Goal: Task Accomplishment & Management: Manage account settings

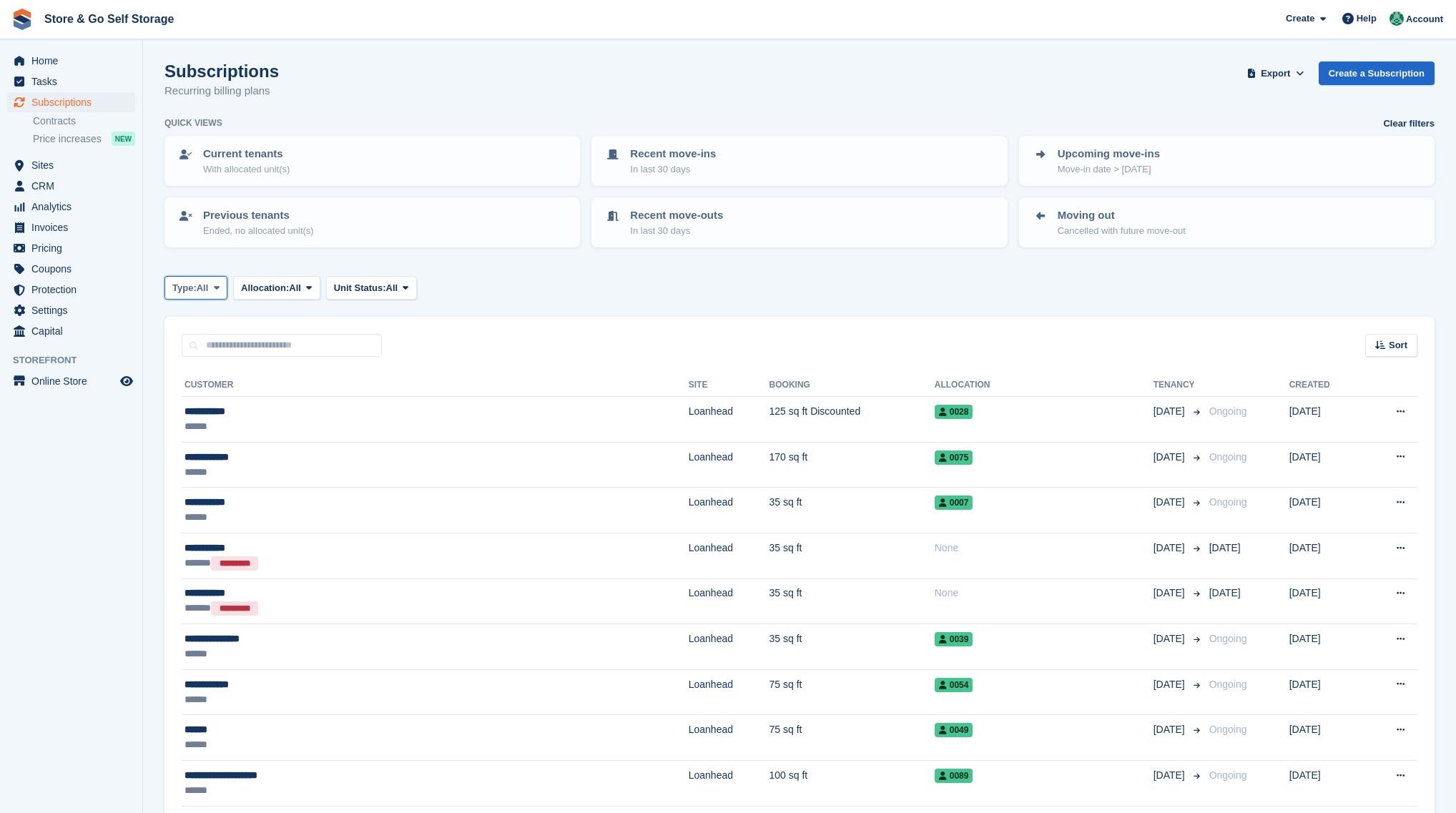
click at [191, 287] on span "Type:" at bounding box center [185, 288] width 24 height 14
click at [231, 426] on link "Ending" at bounding box center [234, 425] width 125 height 26
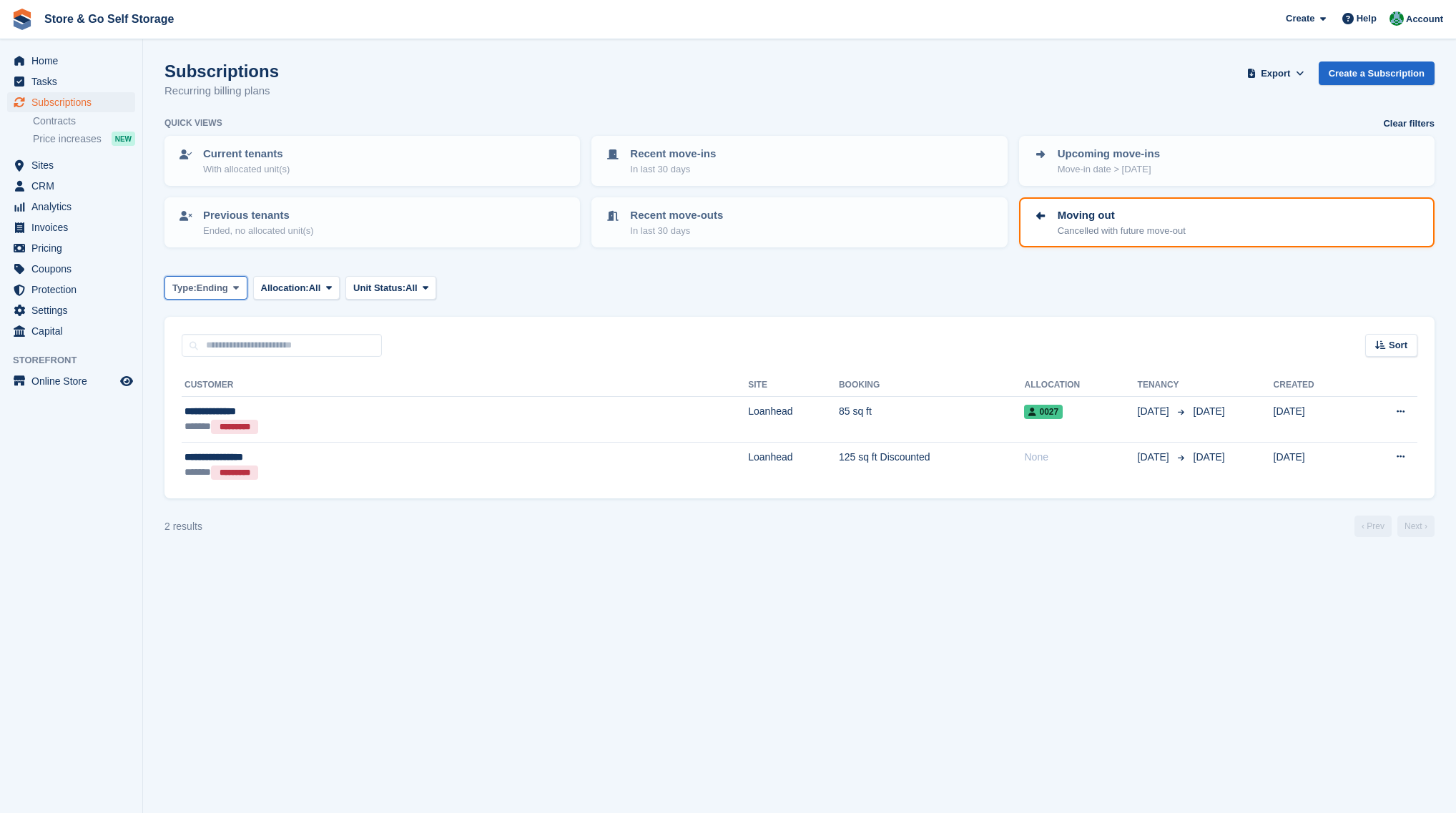
click at [221, 294] on button "Type: Ending" at bounding box center [206, 288] width 83 height 23
click at [221, 342] on link "Upcoming" at bounding box center [234, 348] width 125 height 26
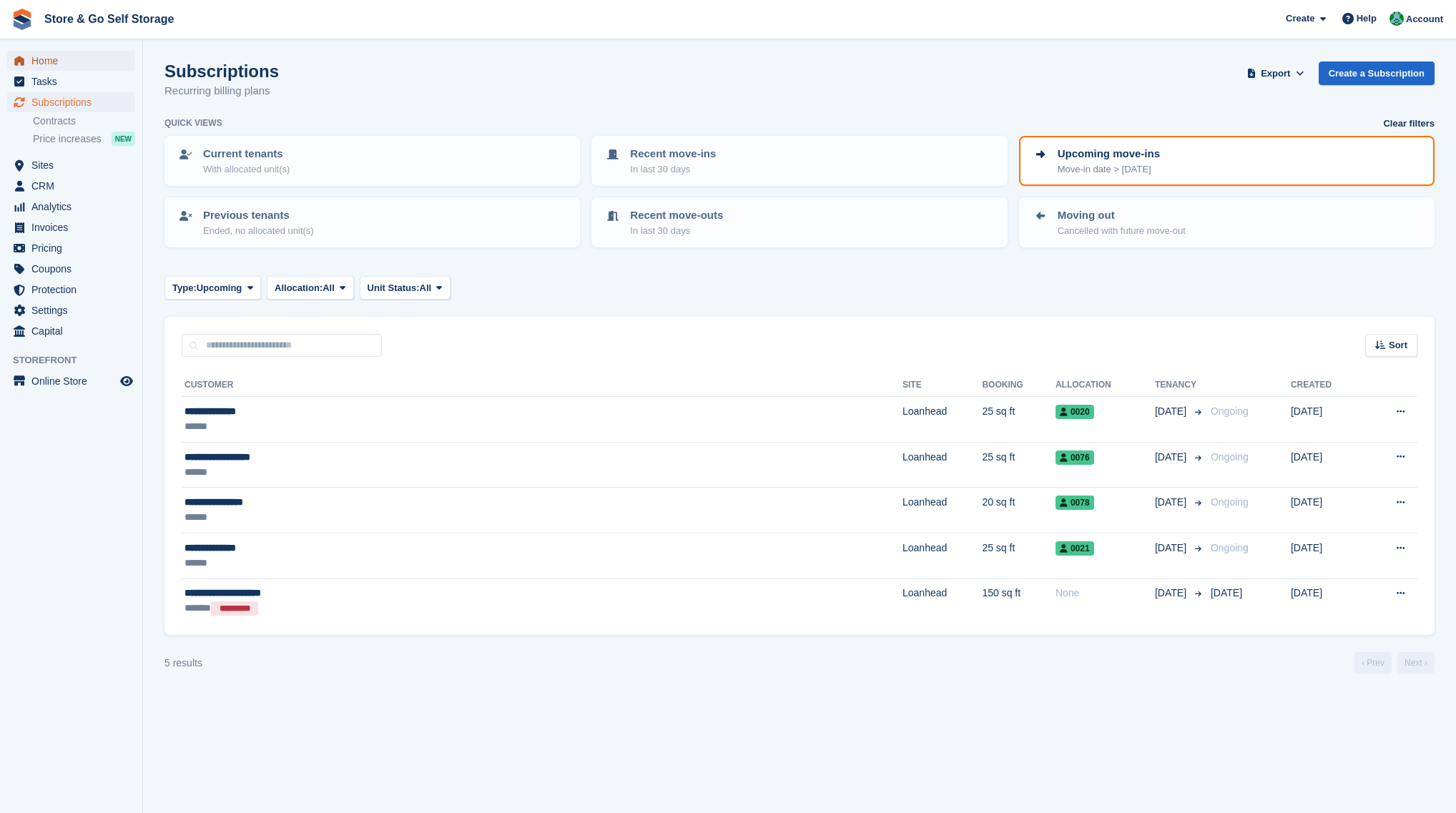
click at [115, 54] on span "Home" at bounding box center [74, 61] width 86 height 20
